Goal: Task Accomplishment & Management: Manage account settings

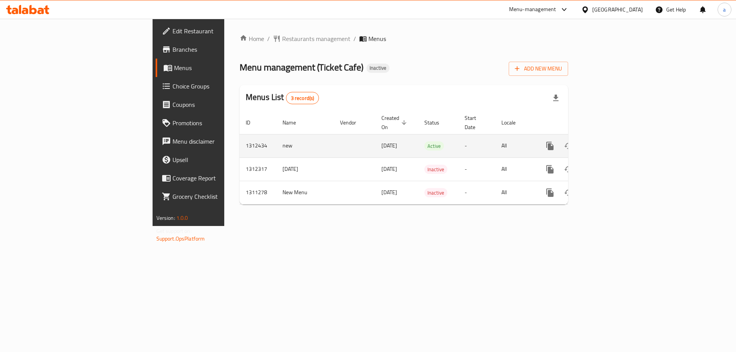
click at [609, 143] on icon "enhanced table" at bounding box center [605, 146] width 7 height 7
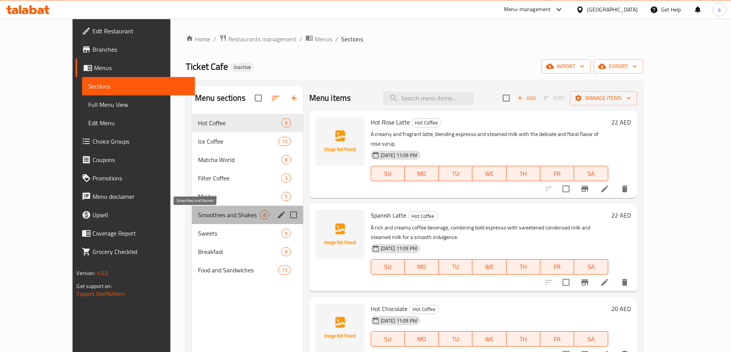
click at [198, 215] on span "Smoothies and Shakes" at bounding box center [229, 215] width 62 height 9
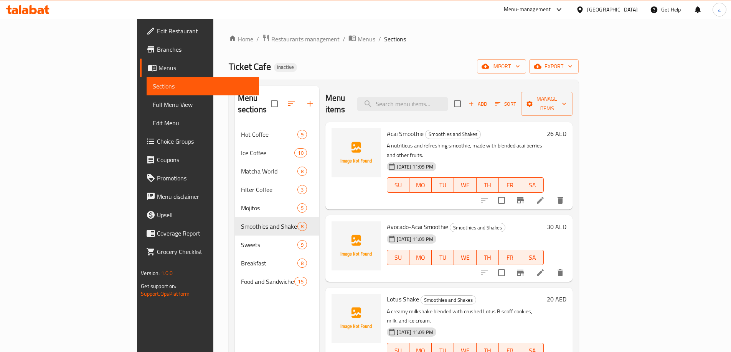
click at [153, 104] on span "Full Menu View" at bounding box center [203, 104] width 100 height 9
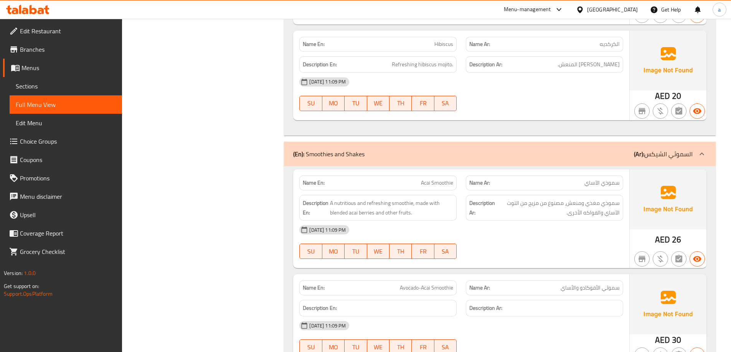
scroll to position [4065, 0]
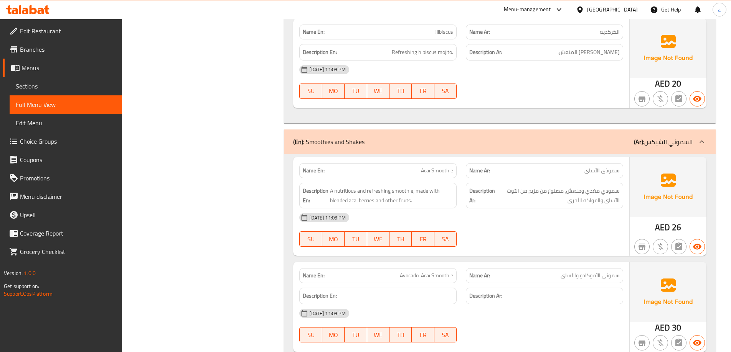
click at [77, 33] on span "Edit Restaurant" at bounding box center [68, 30] width 96 height 9
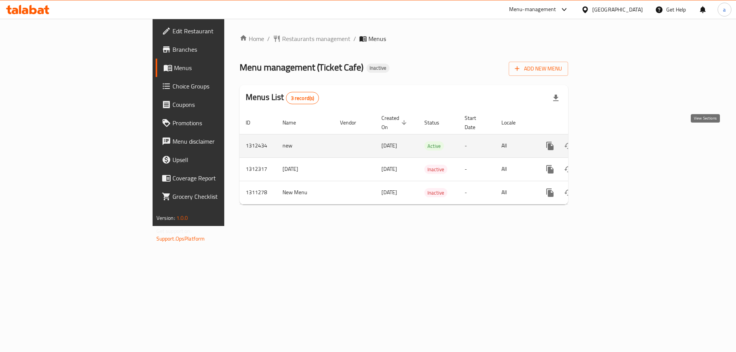
click at [610, 142] on icon "enhanced table" at bounding box center [605, 146] width 9 height 9
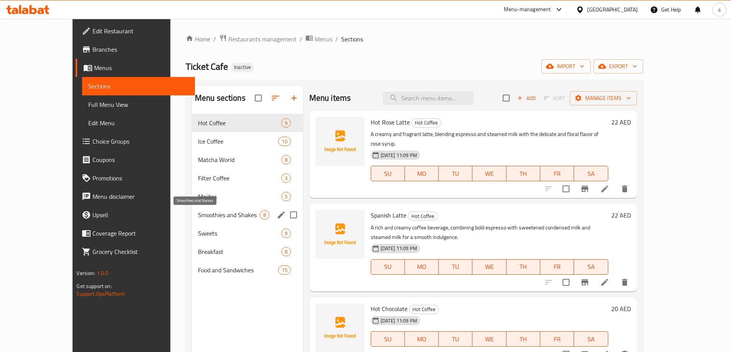
click at [198, 216] on span "Smoothies and Shakes" at bounding box center [229, 215] width 62 height 9
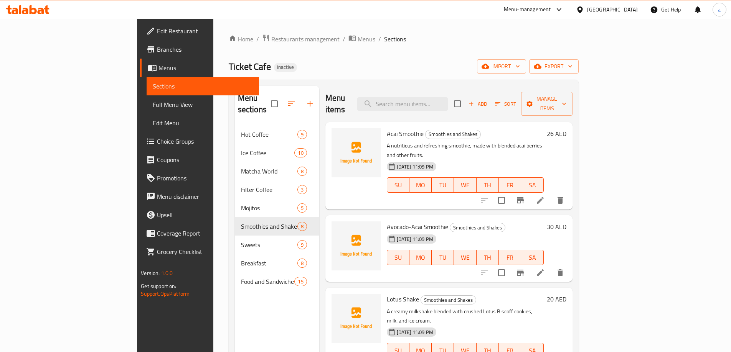
scroll to position [230, 0]
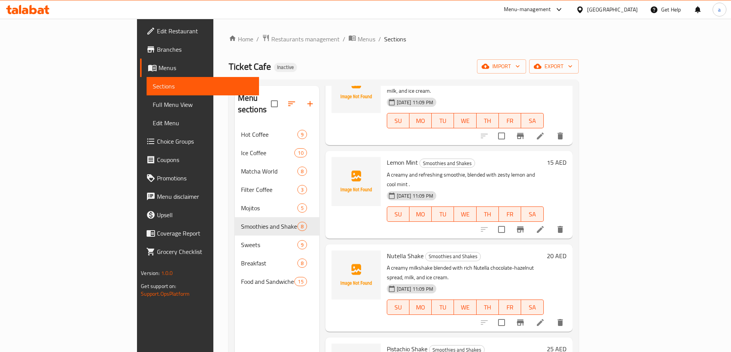
drag, startPoint x: 38, startPoint y: 111, endPoint x: 118, endPoint y: 126, distance: 81.1
click at [146, 111] on link "Full Menu View" at bounding box center [202, 104] width 112 height 18
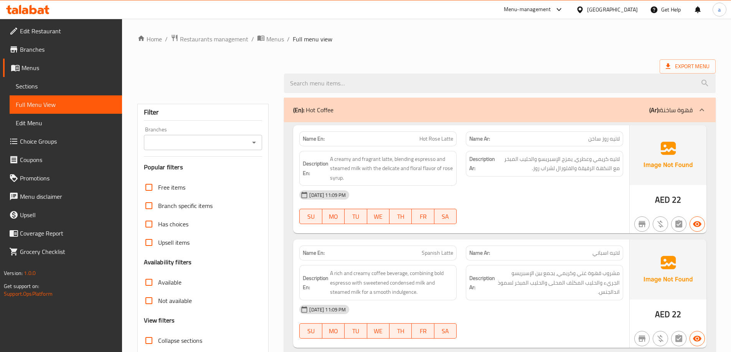
click at [699, 115] on div at bounding box center [701, 110] width 18 height 18
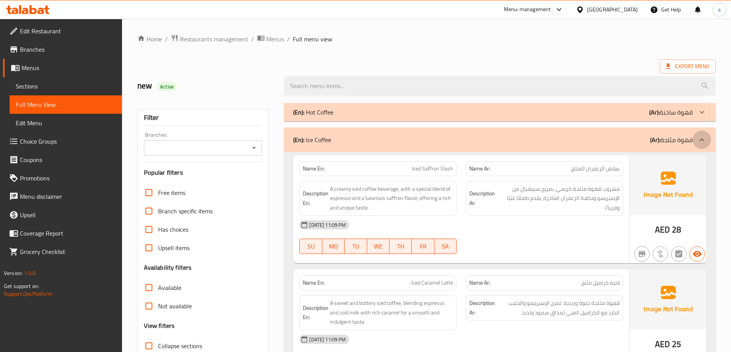
click at [704, 138] on icon at bounding box center [701, 139] width 9 height 9
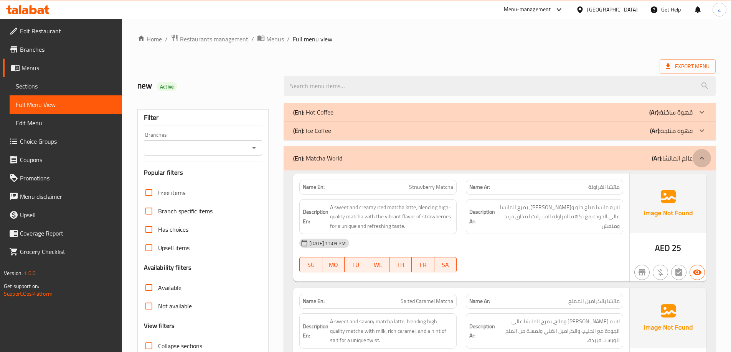
click at [702, 155] on icon at bounding box center [701, 158] width 9 height 9
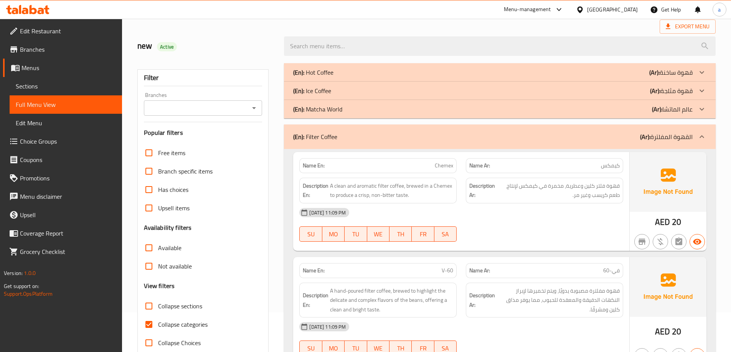
scroll to position [77, 0]
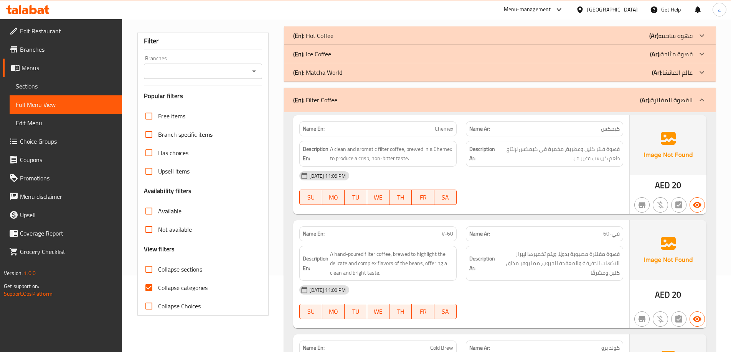
click at [699, 98] on icon at bounding box center [701, 99] width 9 height 9
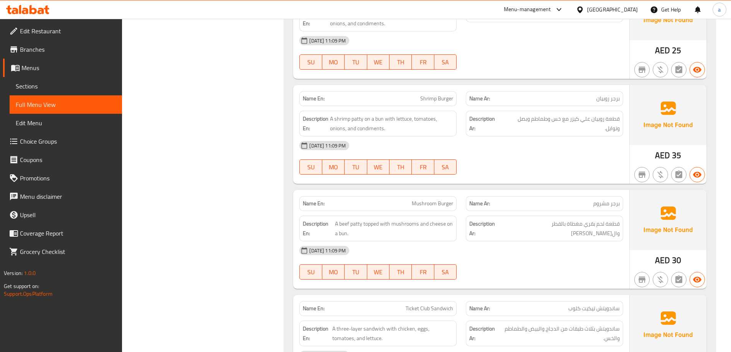
scroll to position [4525, 0]
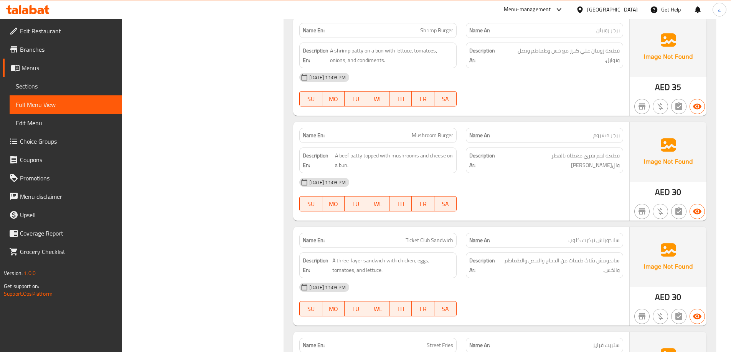
click at [45, 12] on icon at bounding box center [27, 9] width 43 height 9
